Goal: Navigation & Orientation: Find specific page/section

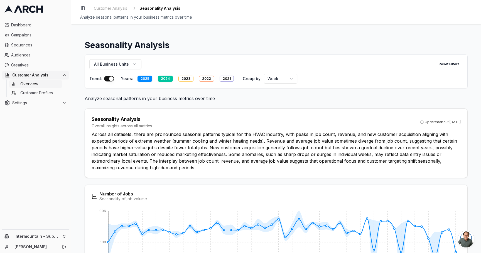
click at [31, 85] on span "Overview" at bounding box center [29, 84] width 18 height 6
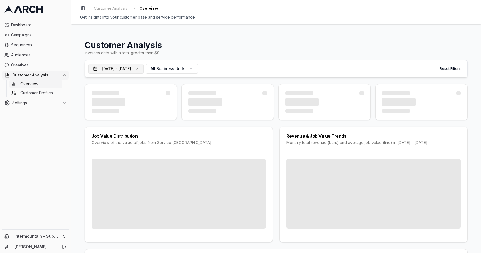
click at [143, 65] on button "[DATE] - [DATE]" at bounding box center [115, 69] width 55 height 10
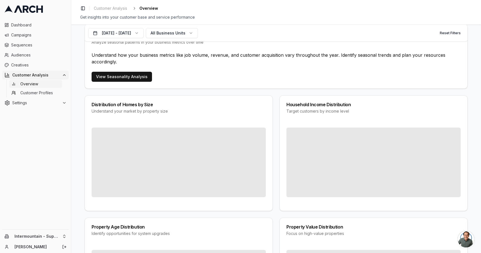
scroll to position [365, 0]
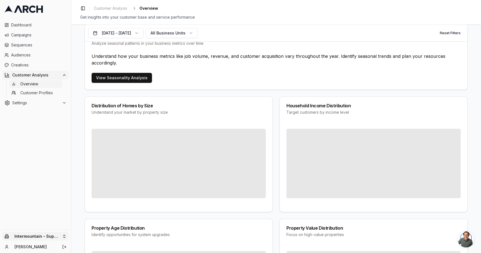
click at [59, 237] on html "Dashboard Campaigns Sequences Audiences Creatives Customer Analysis Overview Cu…" at bounding box center [240, 126] width 481 height 253
click at [196, 220] on html "Dashboard Campaigns Sequences Audiences Creatives Customer Analysis Overview Cu…" at bounding box center [240, 126] width 481 height 253
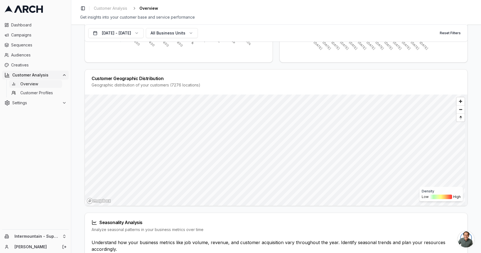
scroll to position [159, 0]
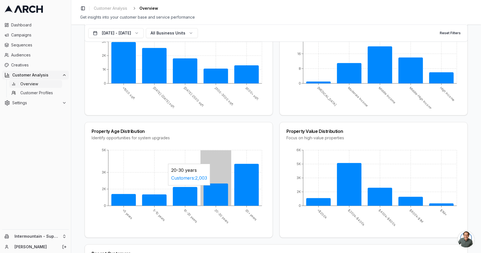
scroll to position [462, 0]
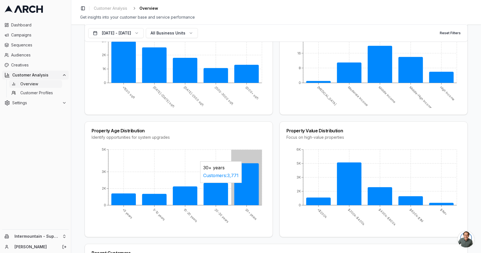
click at [242, 185] on icon at bounding box center [246, 184] width 24 height 42
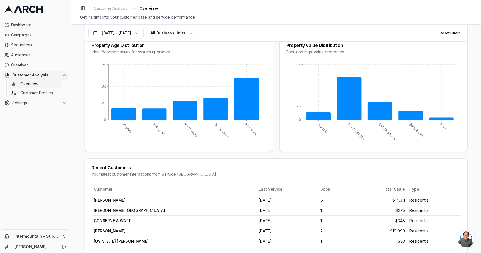
scroll to position [563, 0]
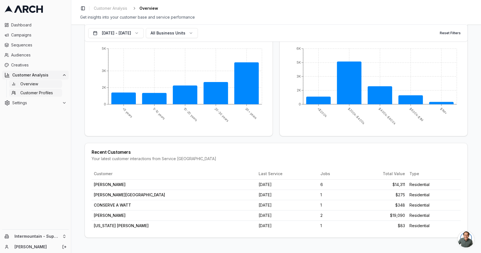
click at [47, 96] on link "Customer Profiles" at bounding box center [35, 93] width 53 height 8
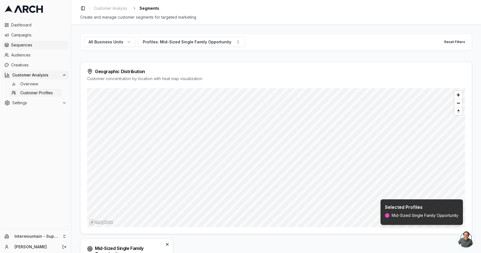
click at [38, 46] on span "Sequences" at bounding box center [38, 45] width 55 height 6
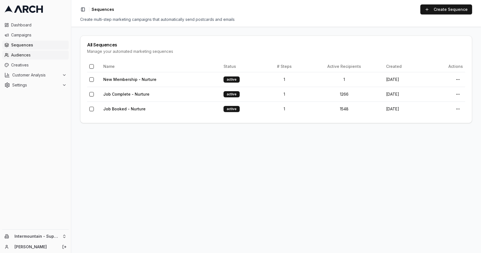
click at [36, 56] on span "Audiences" at bounding box center [38, 55] width 55 height 6
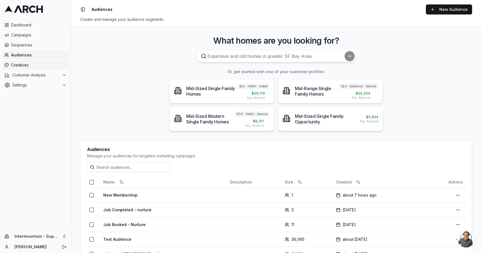
click at [36, 64] on span "Creatives" at bounding box center [38, 65] width 55 height 6
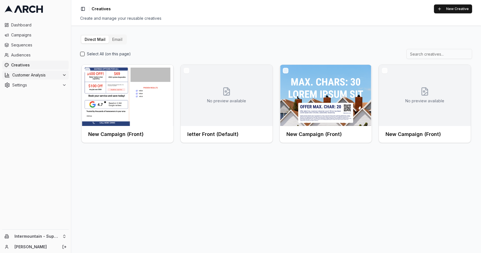
click at [35, 72] on span "Customer Analysis" at bounding box center [36, 75] width 48 height 6
click at [35, 81] on span "Overview" at bounding box center [29, 84] width 18 height 6
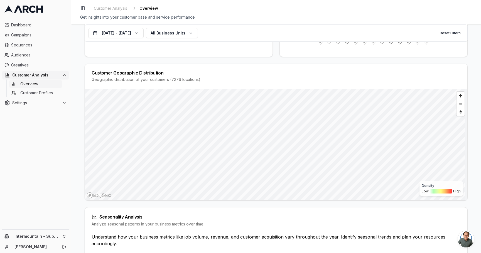
scroll to position [217, 0]
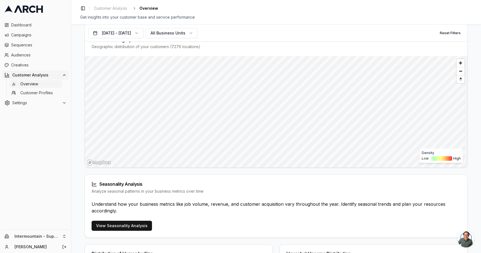
click at [113, 219] on div "Understand how your business metrics like job volume, revenue, and customer acq…" at bounding box center [276, 211] width 382 height 20
click at [112, 223] on link "View Seasonality Analysis" at bounding box center [121, 226] width 60 height 10
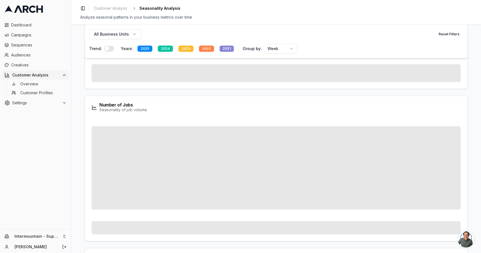
click at [286, 46] on html "Dashboard Campaigns Sequences Audiences Creatives Customer Analysis Overview Cu…" at bounding box center [240, 126] width 481 height 253
click at [297, 48] on html "Dashboard Campaigns Sequences Audiences Creatives Customer Analysis Overview Cu…" at bounding box center [240, 126] width 481 height 253
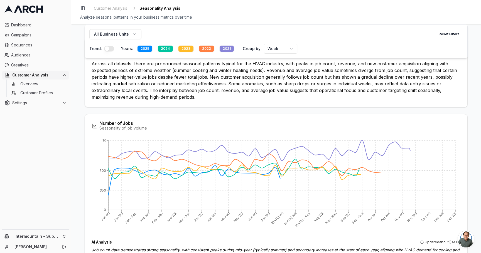
click at [140, 35] on div "All Business Units Reset Filters" at bounding box center [275, 34] width 373 height 10
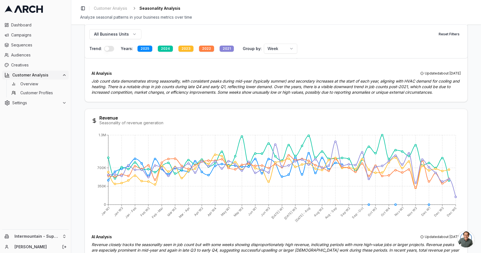
scroll to position [243, 0]
